Goal: Check status

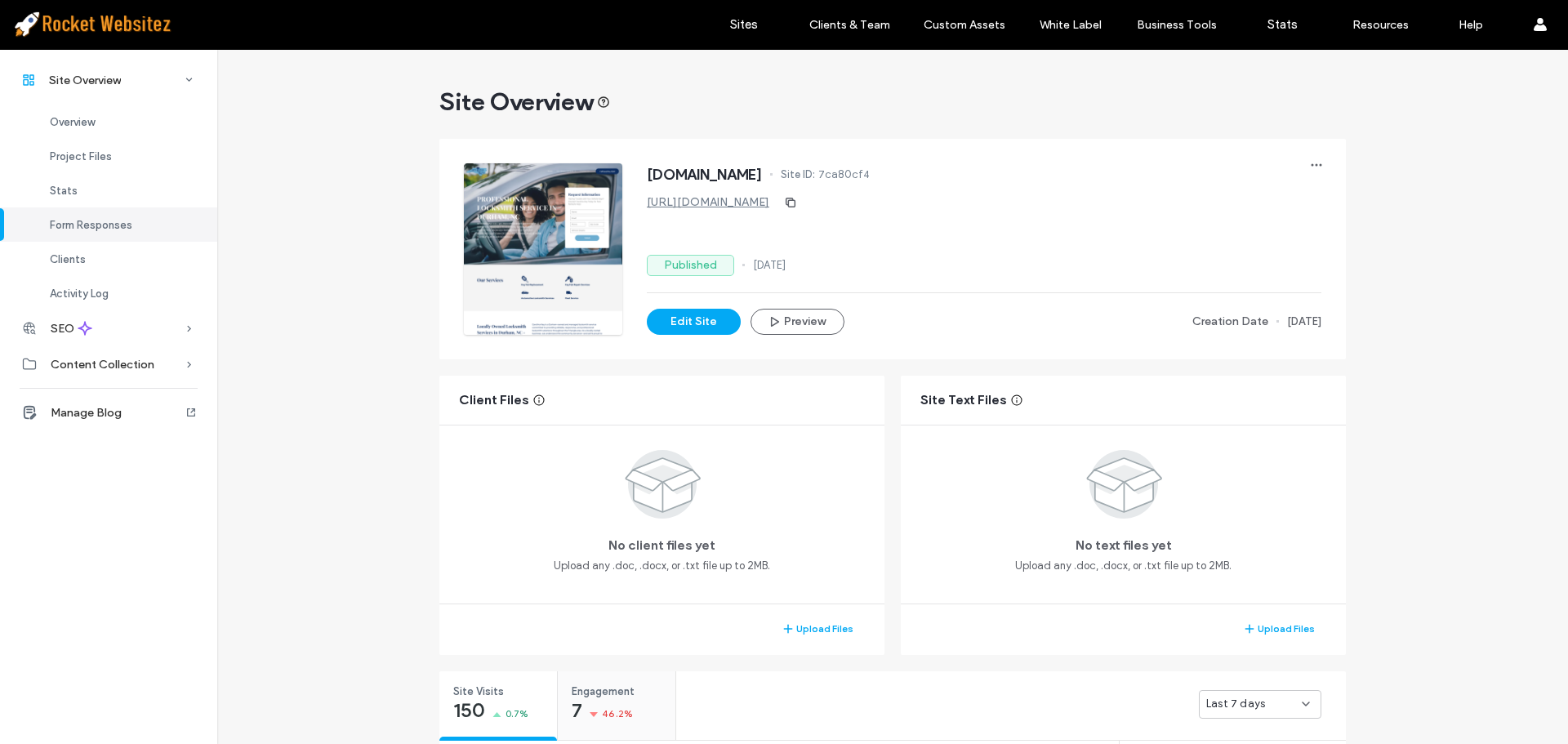
scroll to position [490, 0]
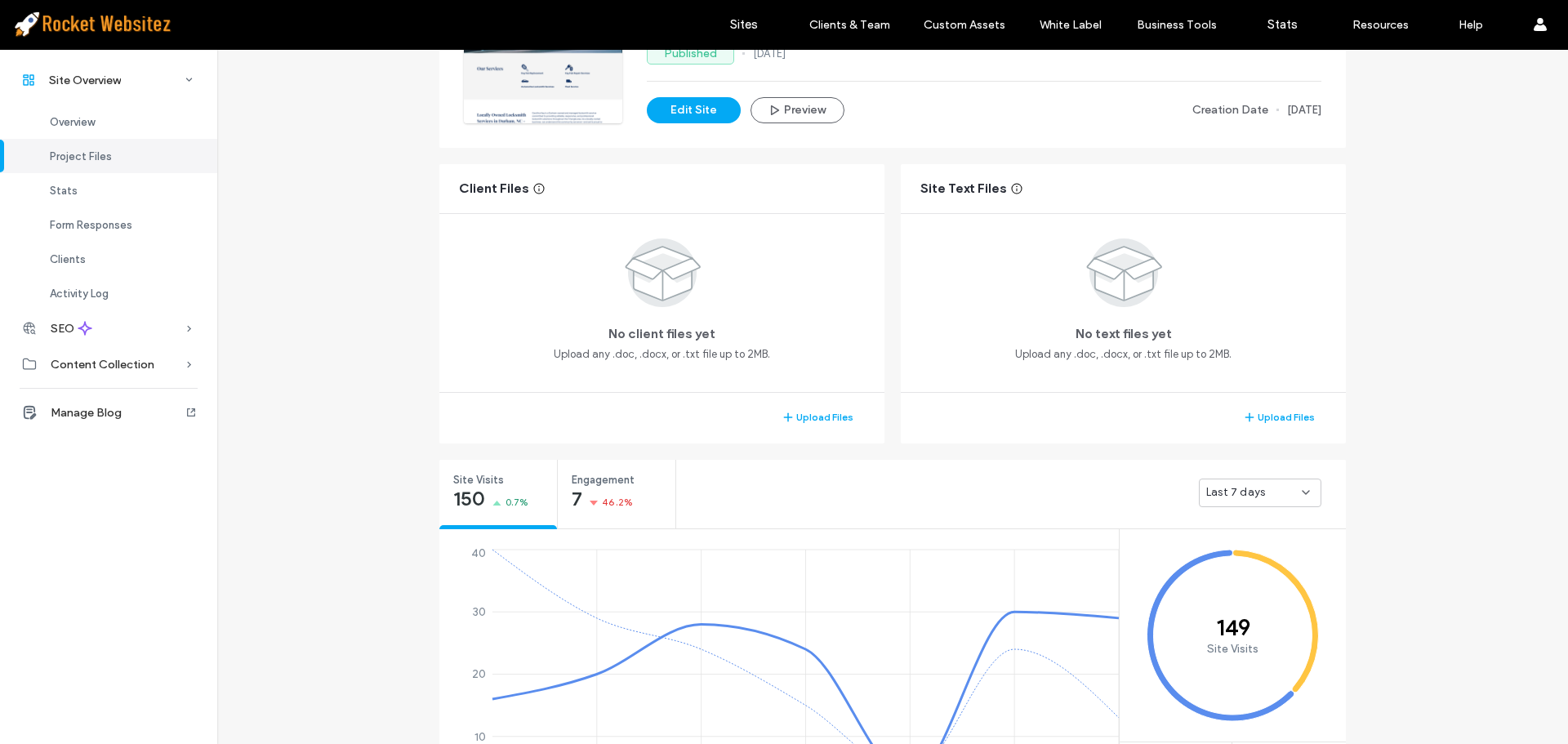
scroll to position [81, 0]
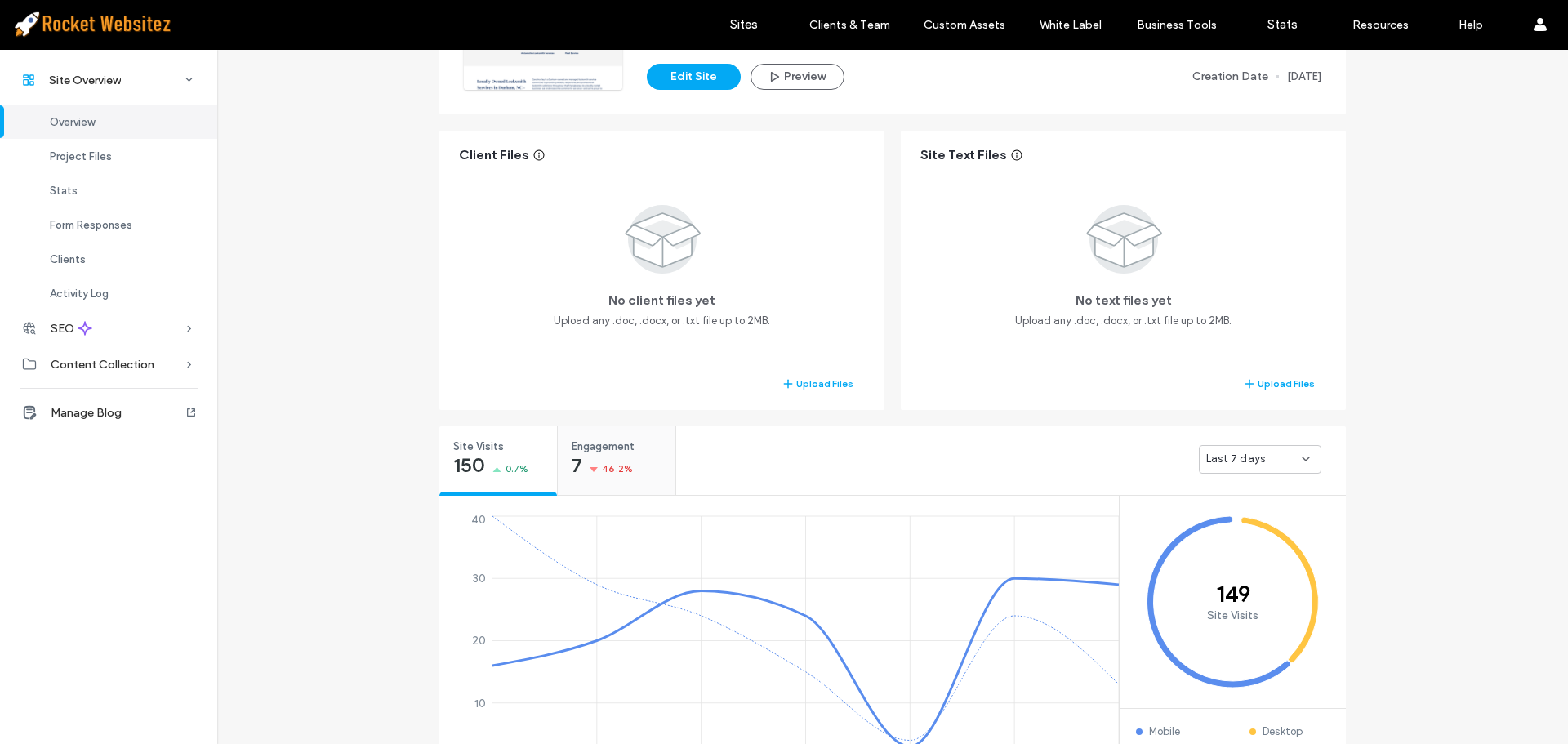
click at [616, 463] on span "46.2%" at bounding box center [617, 468] width 31 height 16
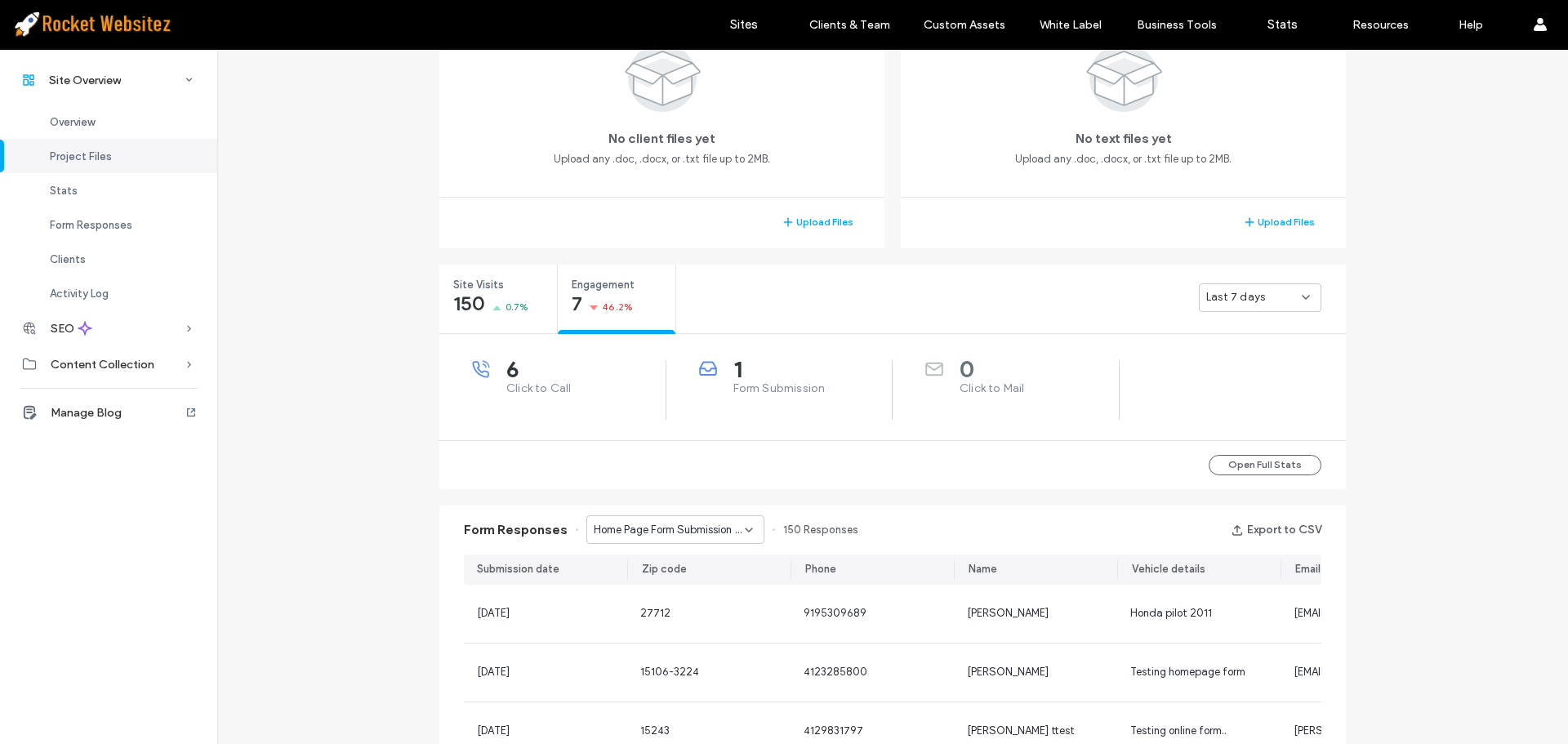
scroll to position [409, 0]
click at [685, 532] on span "Home Page Form Submission - Home page" at bounding box center [670, 528] width 152 height 16
click at [673, 619] on span "Contact Us Form Submission - Contact Us page" at bounding box center [664, 614] width 157 height 16
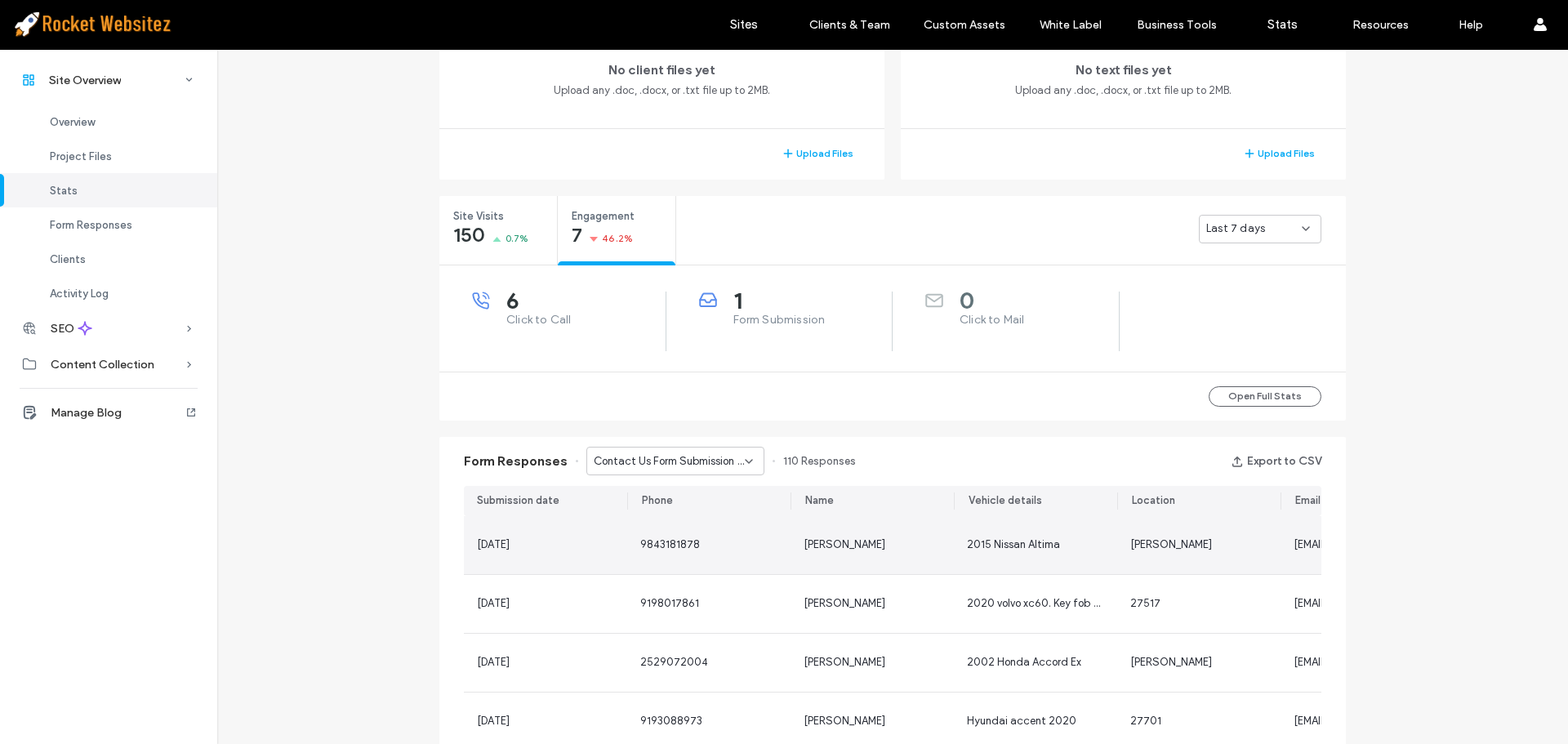
scroll to position [572, 0]
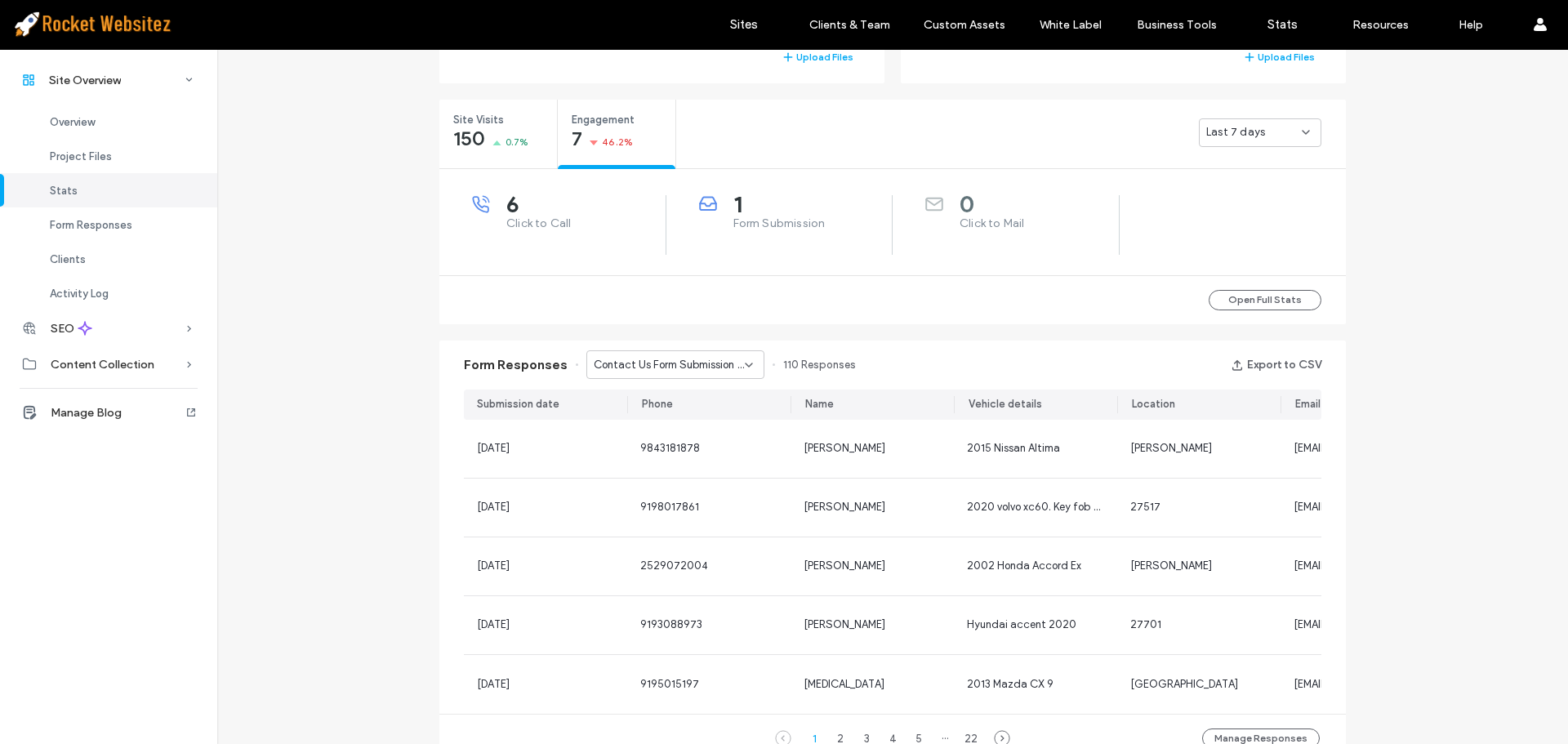
click at [655, 364] on span "Contact Us Form Submission - Contact Us page" at bounding box center [670, 365] width 152 height 16
click at [653, 430] on div "Request a Free Estimate - Contact Us popup" at bounding box center [667, 422] width 177 height 29
